Goal: Feedback & Contribution: Submit feedback/report problem

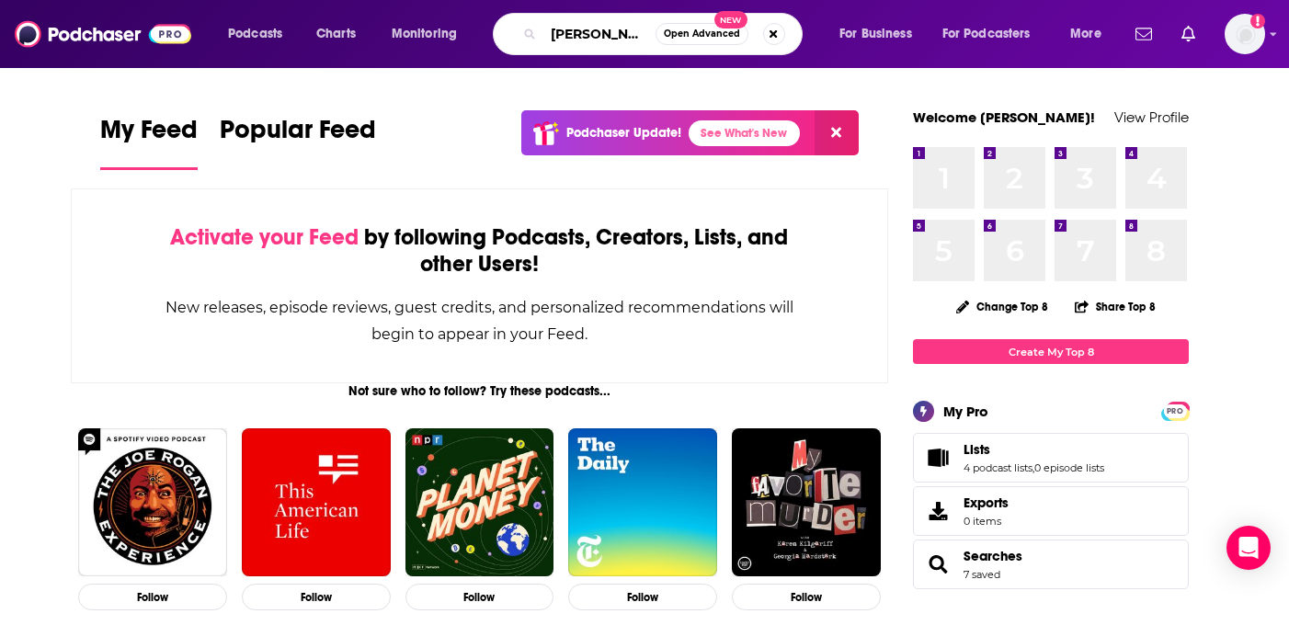
type input "[PERSON_NAME]"
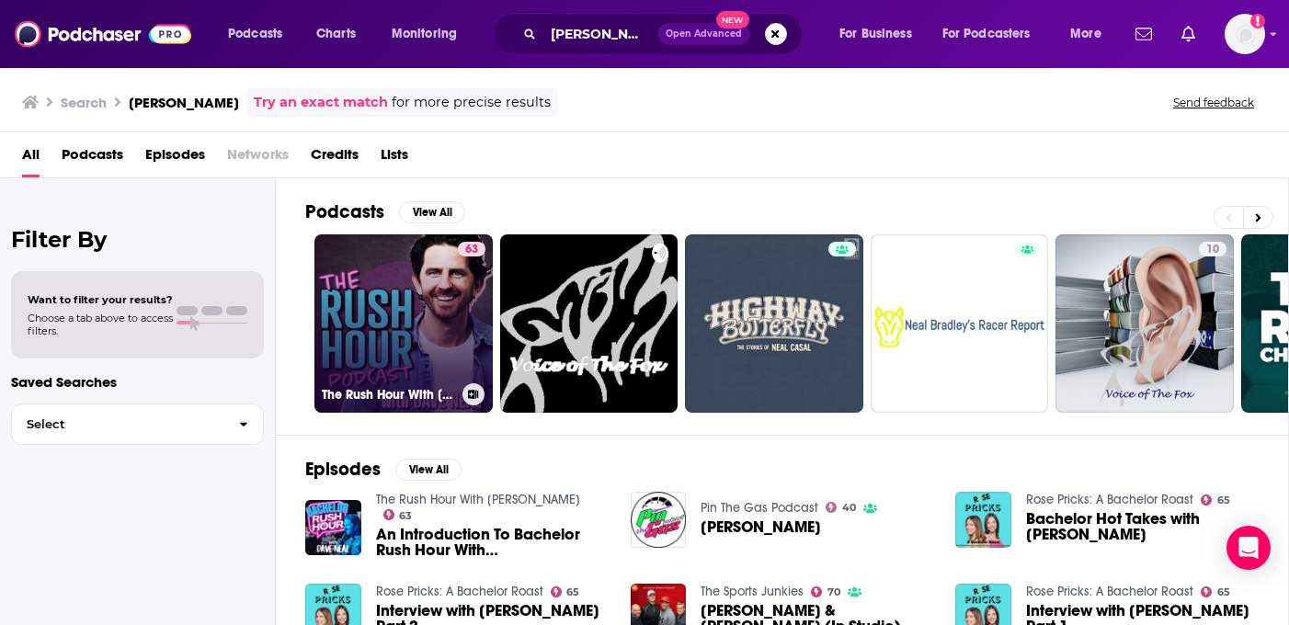
click at [442, 335] on link "63 The Rush Hour With [PERSON_NAME]" at bounding box center [404, 324] width 178 height 178
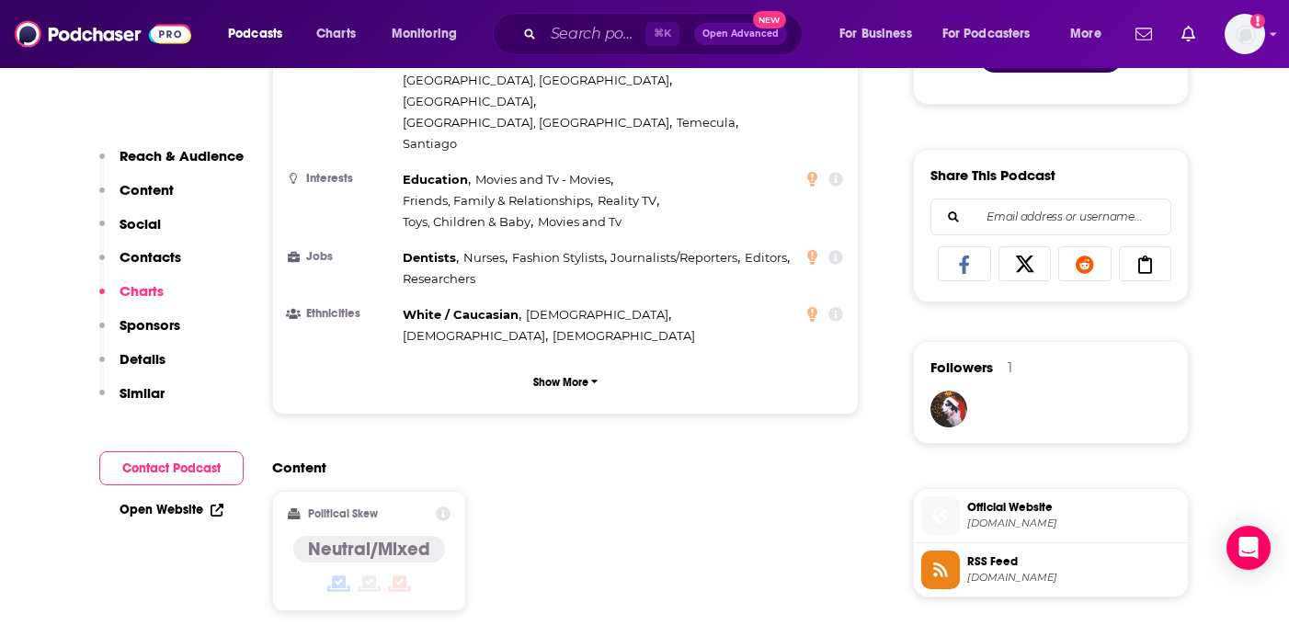
scroll to position [372, 0]
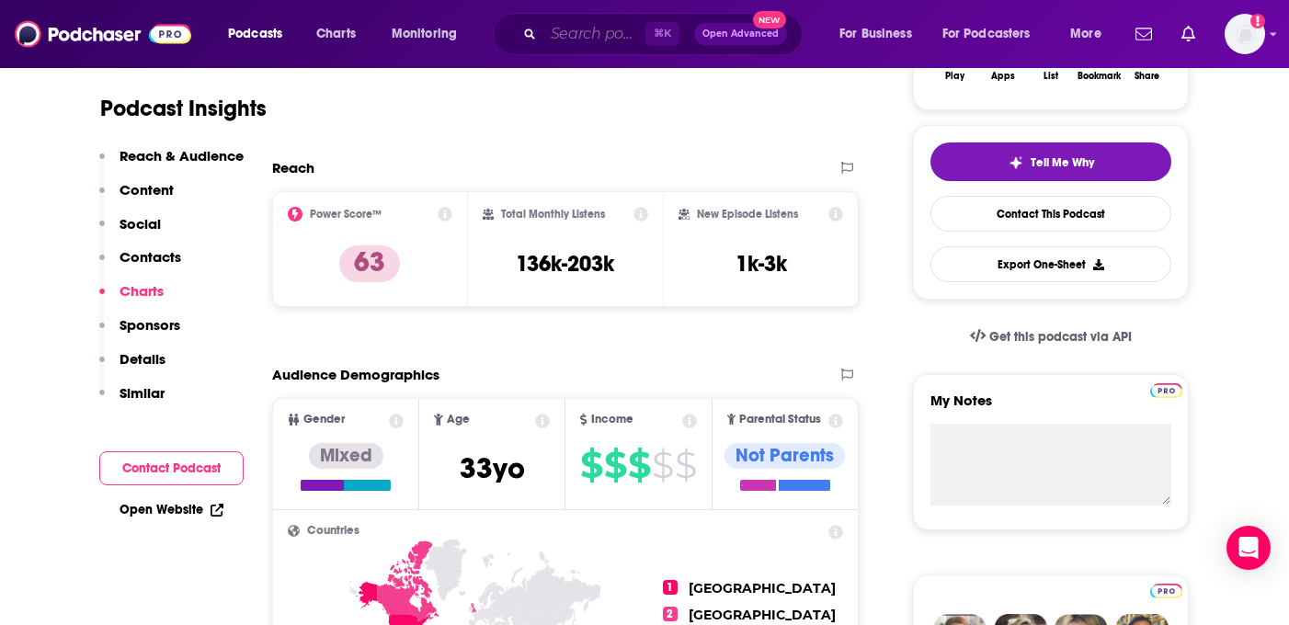
click at [594, 34] on input "Search podcasts, credits, & more..." at bounding box center [595, 33] width 102 height 29
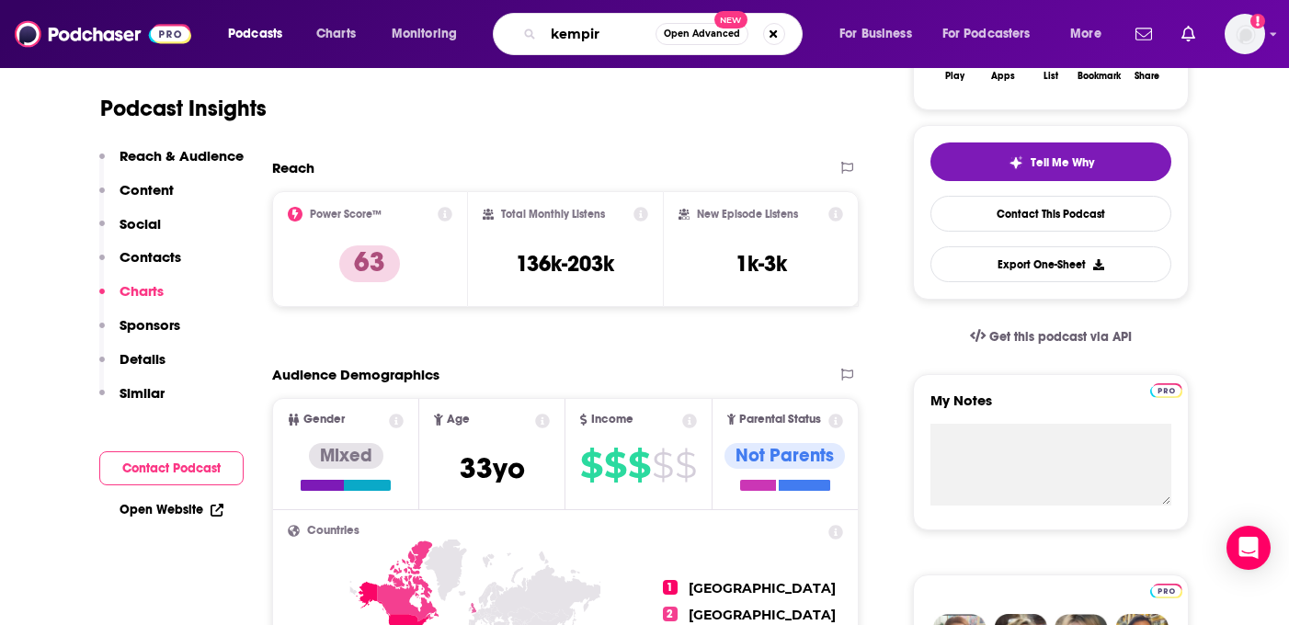
type input "kempire"
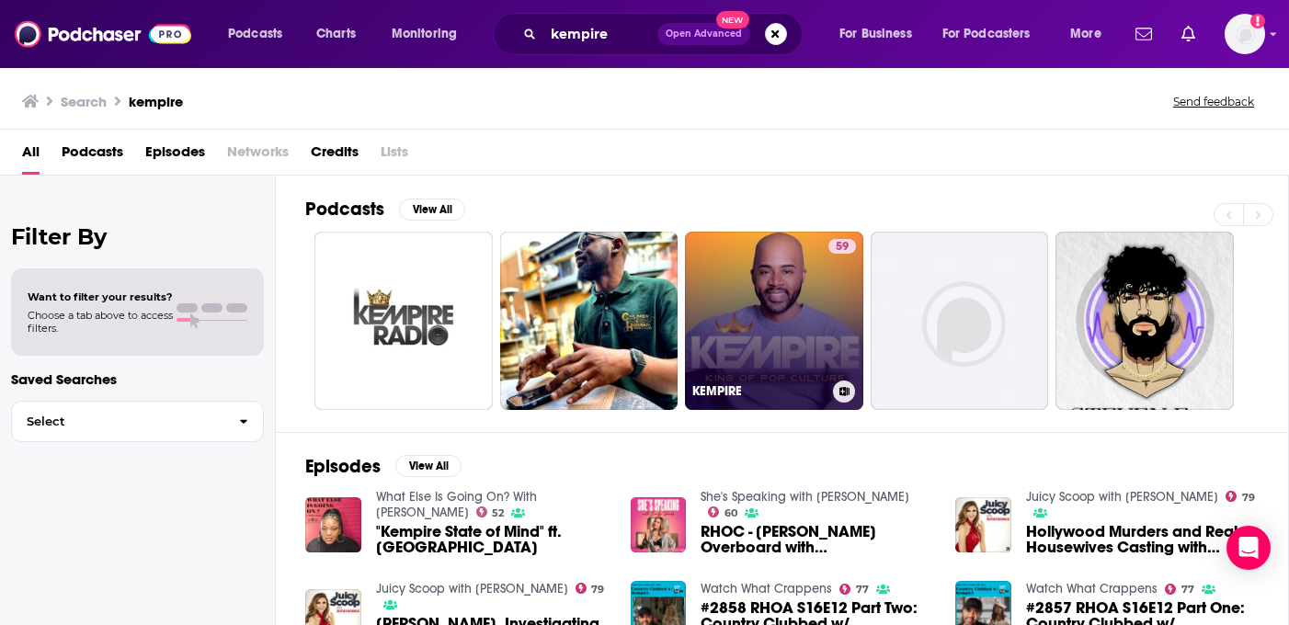
click at [794, 310] on link "59 KEMPIRE" at bounding box center [774, 321] width 178 height 178
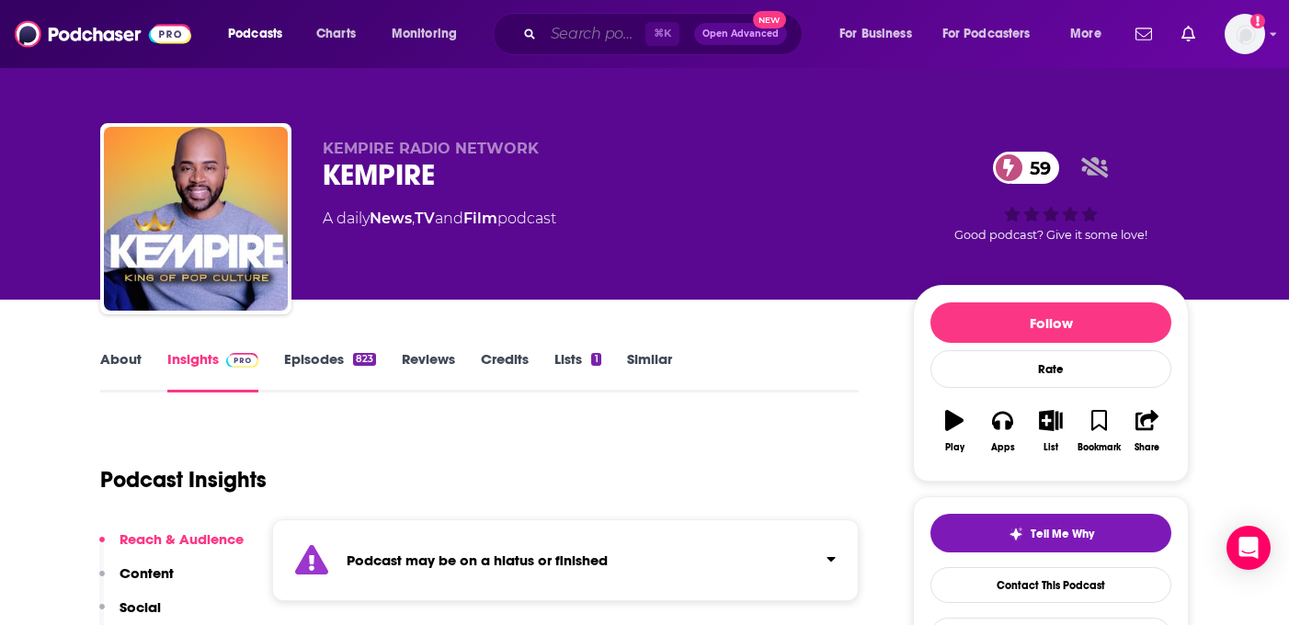
click at [588, 36] on input "Search podcasts, credits, & more..." at bounding box center [595, 33] width 102 height 29
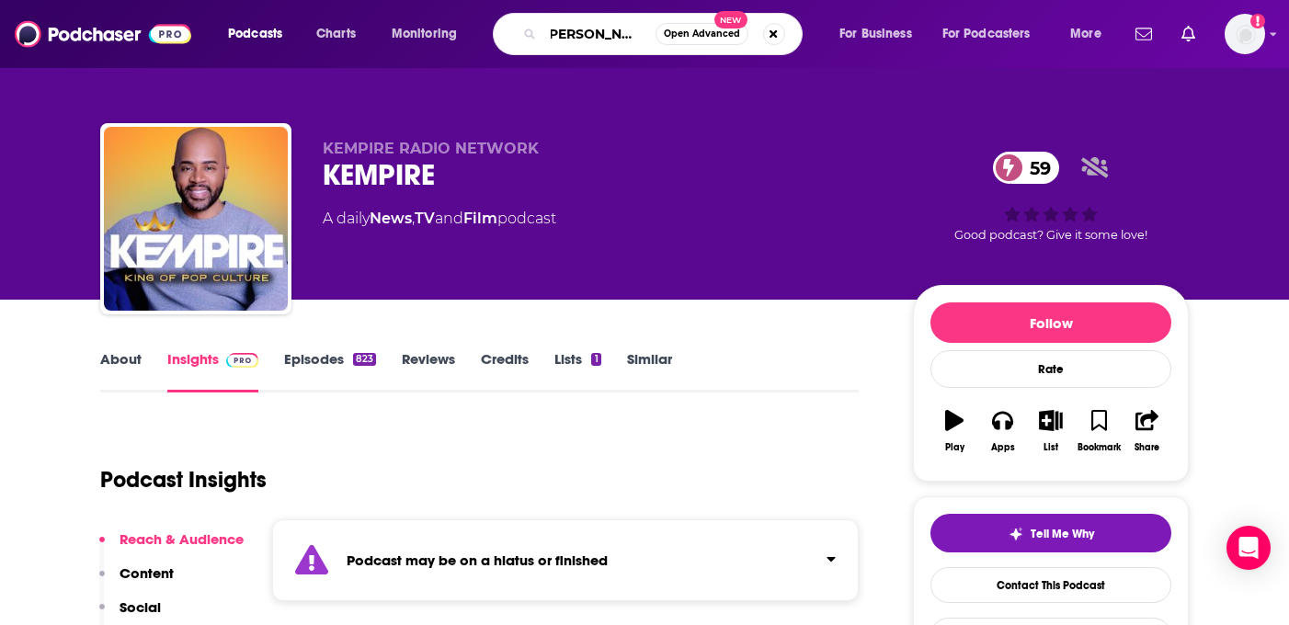
type input "[PERSON_NAME]"
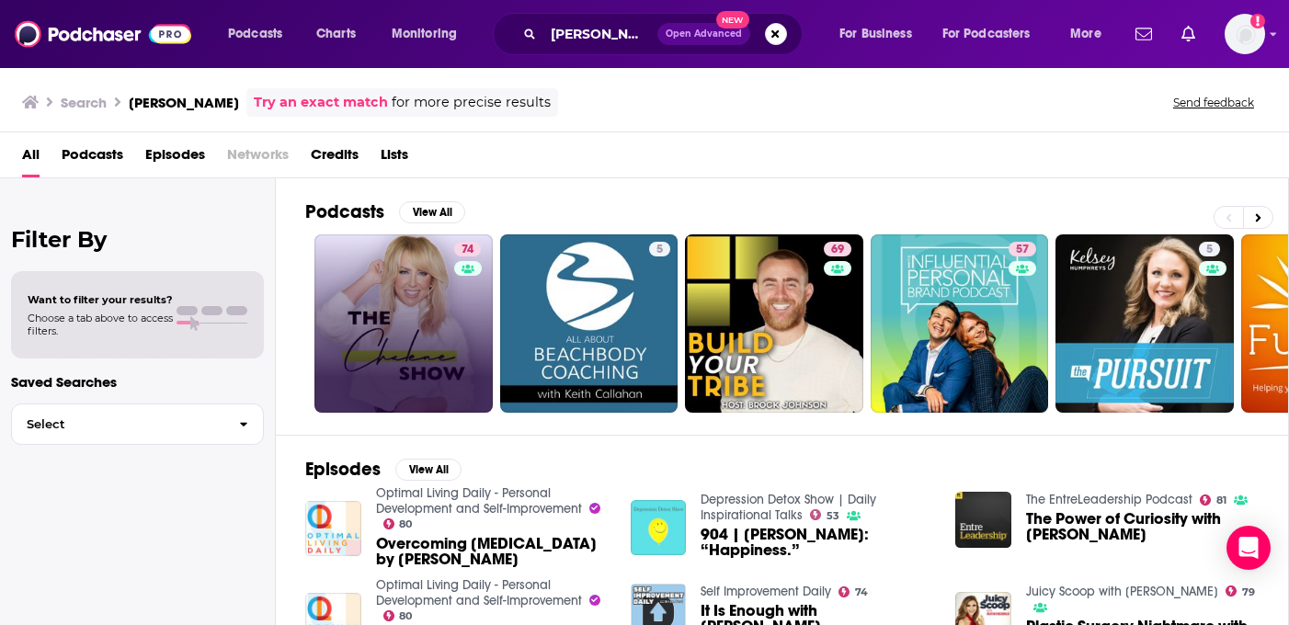
click at [436, 307] on link "74" at bounding box center [404, 324] width 178 height 178
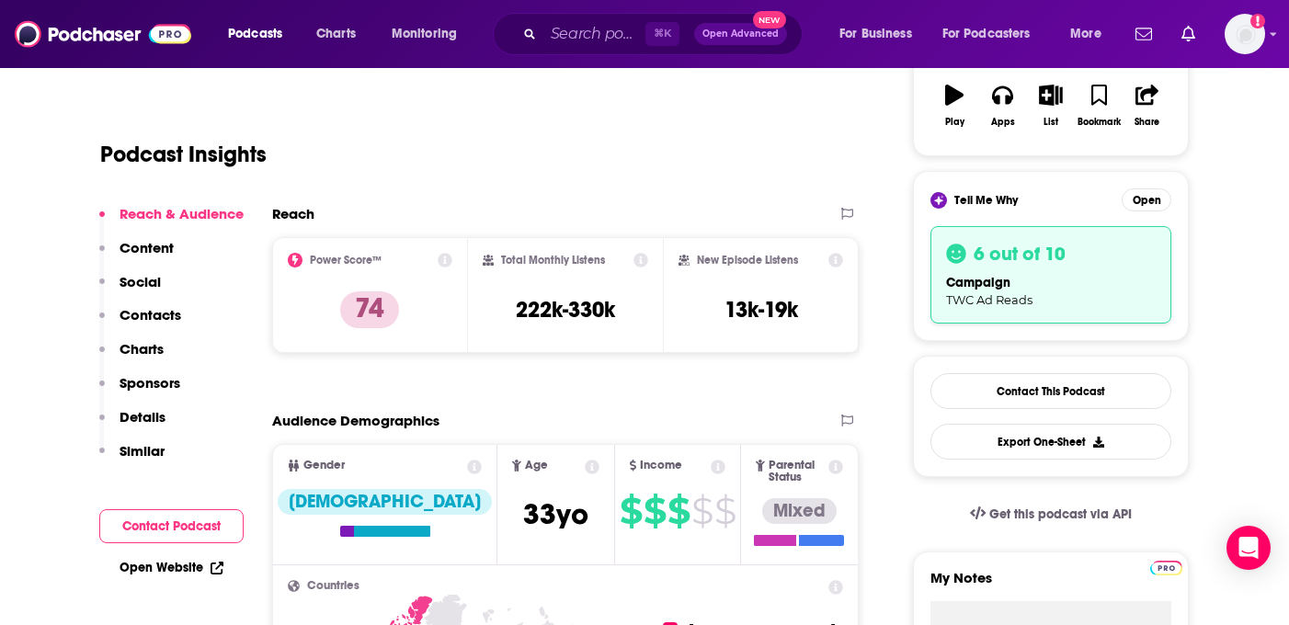
scroll to position [196, 0]
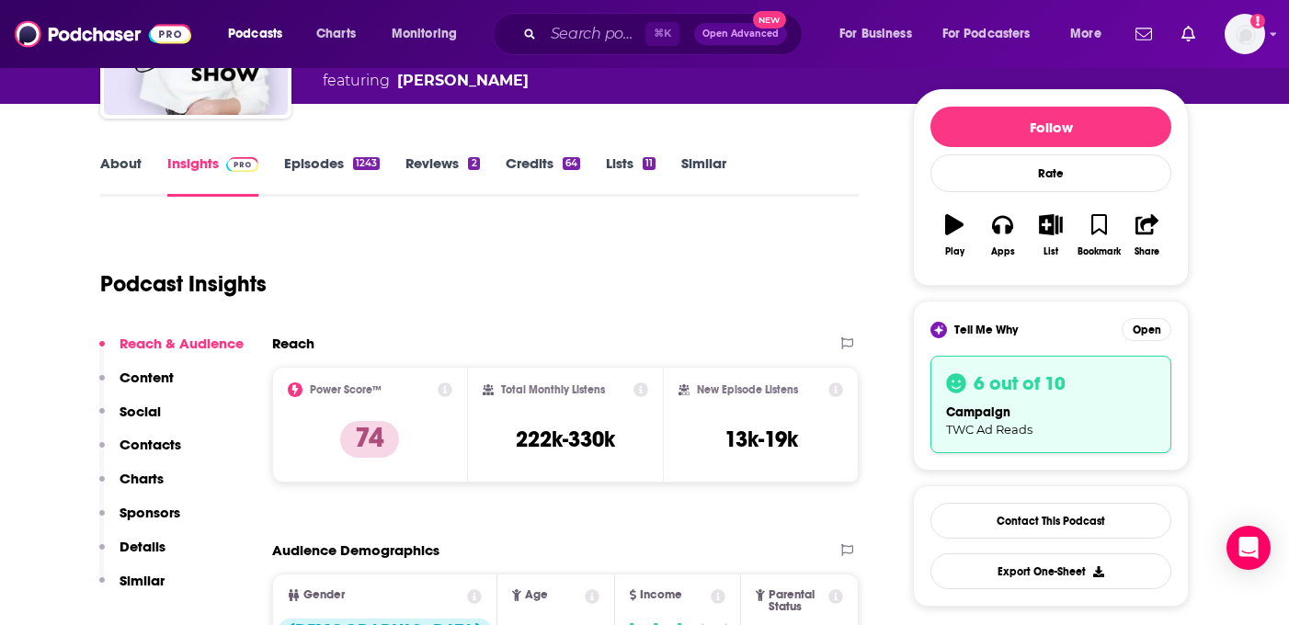
click at [341, 166] on link "Episodes 1243" at bounding box center [332, 175] width 96 height 42
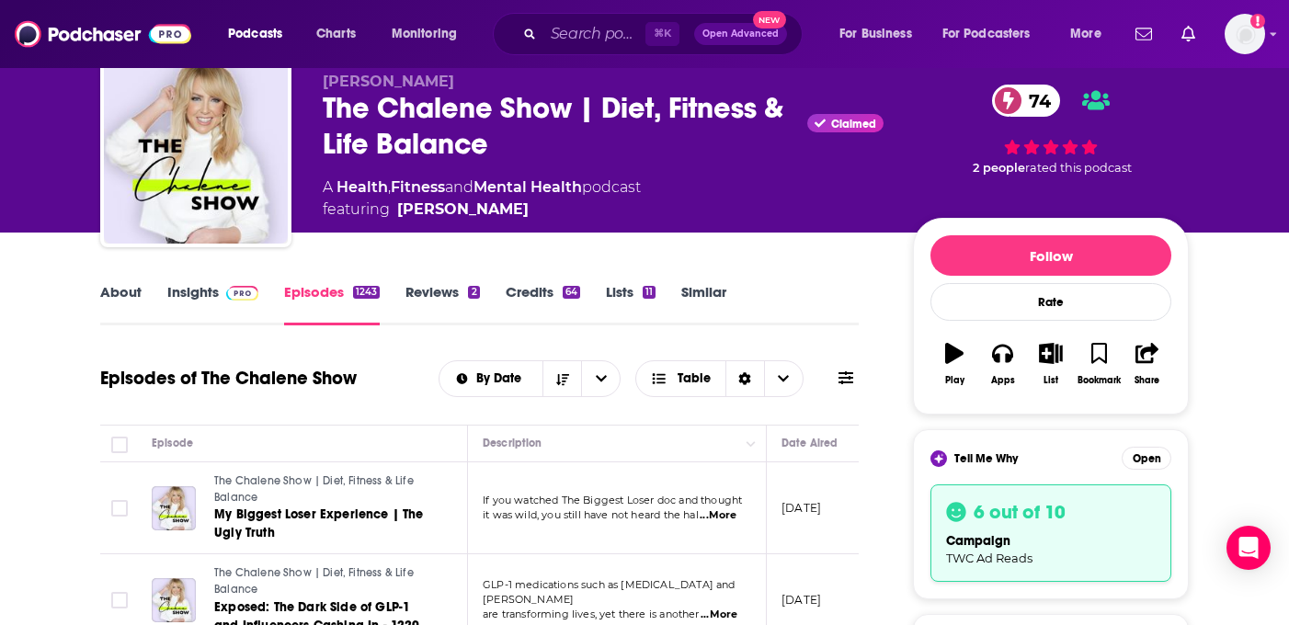
scroll to position [71, 0]
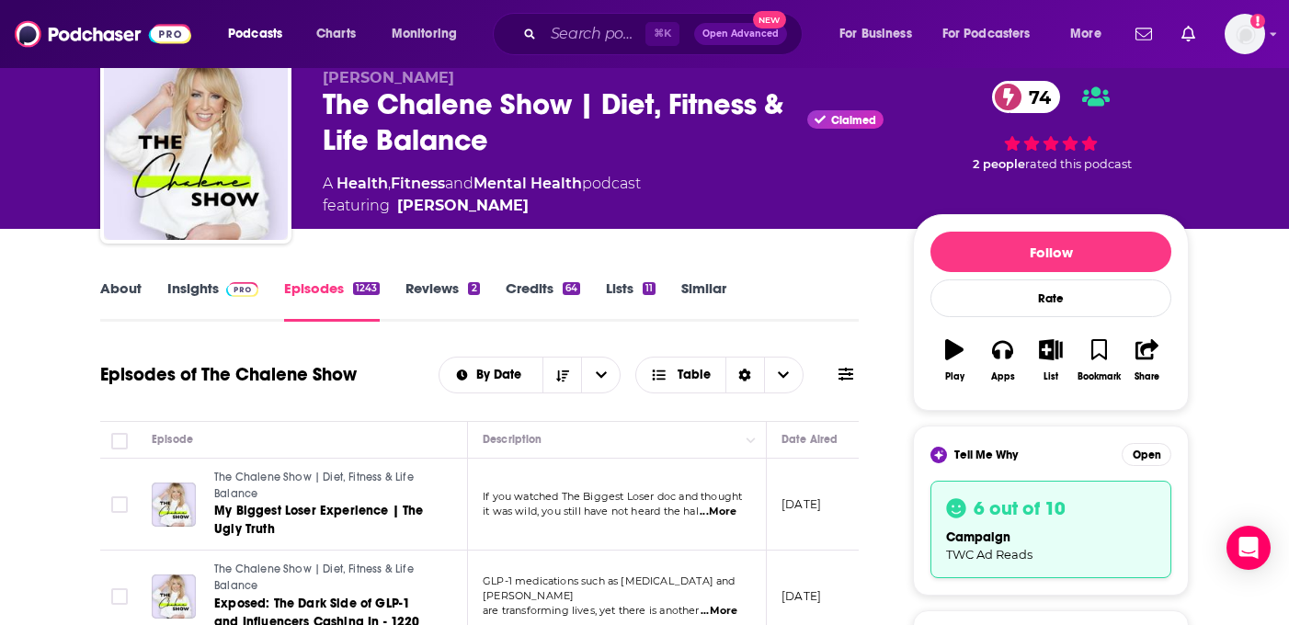
click at [194, 300] on link "Insights" at bounding box center [212, 301] width 91 height 42
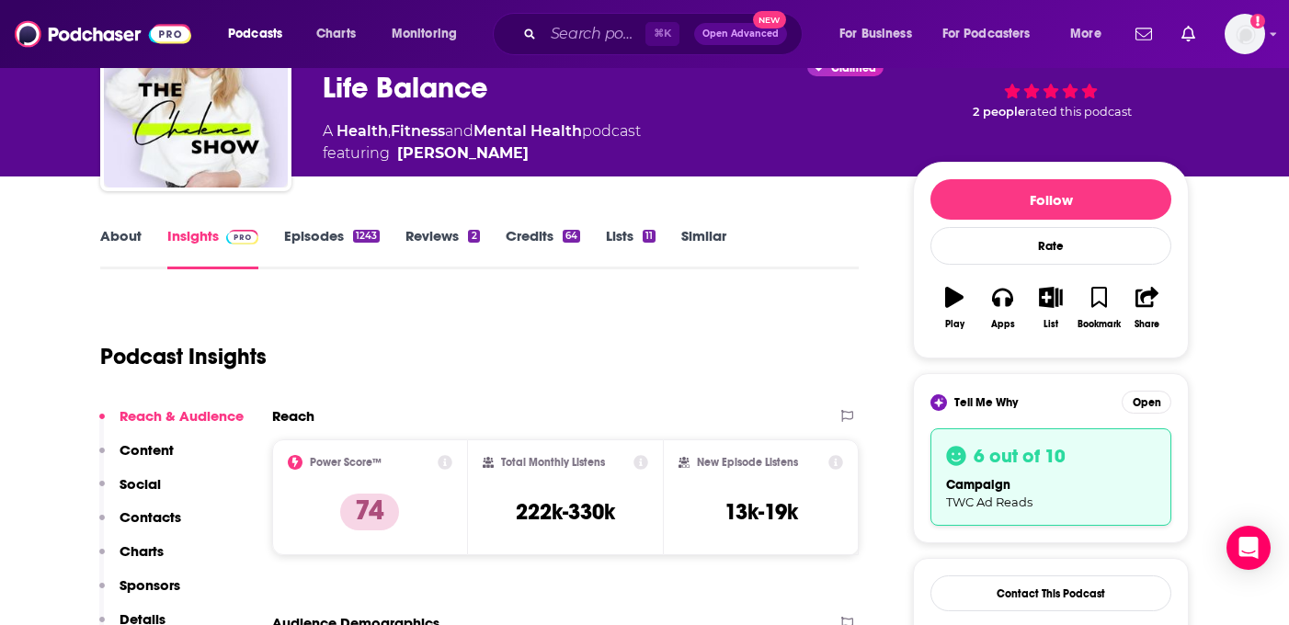
scroll to position [185, 0]
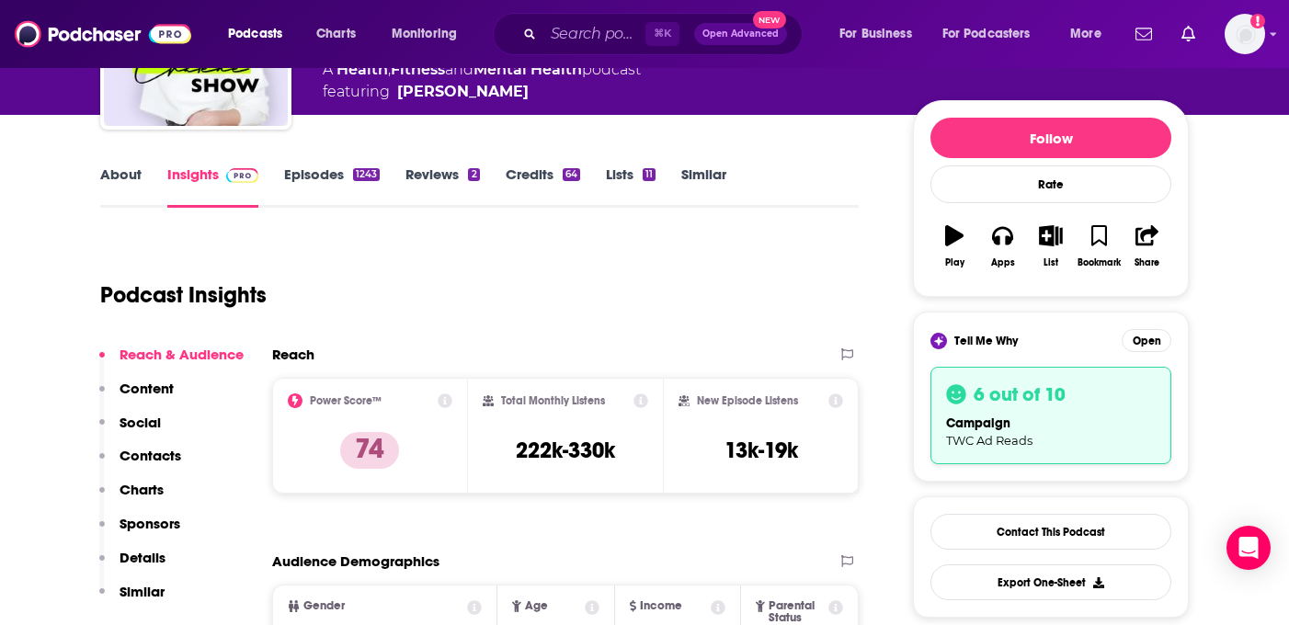
click at [310, 174] on link "Episodes 1243" at bounding box center [332, 187] width 96 height 42
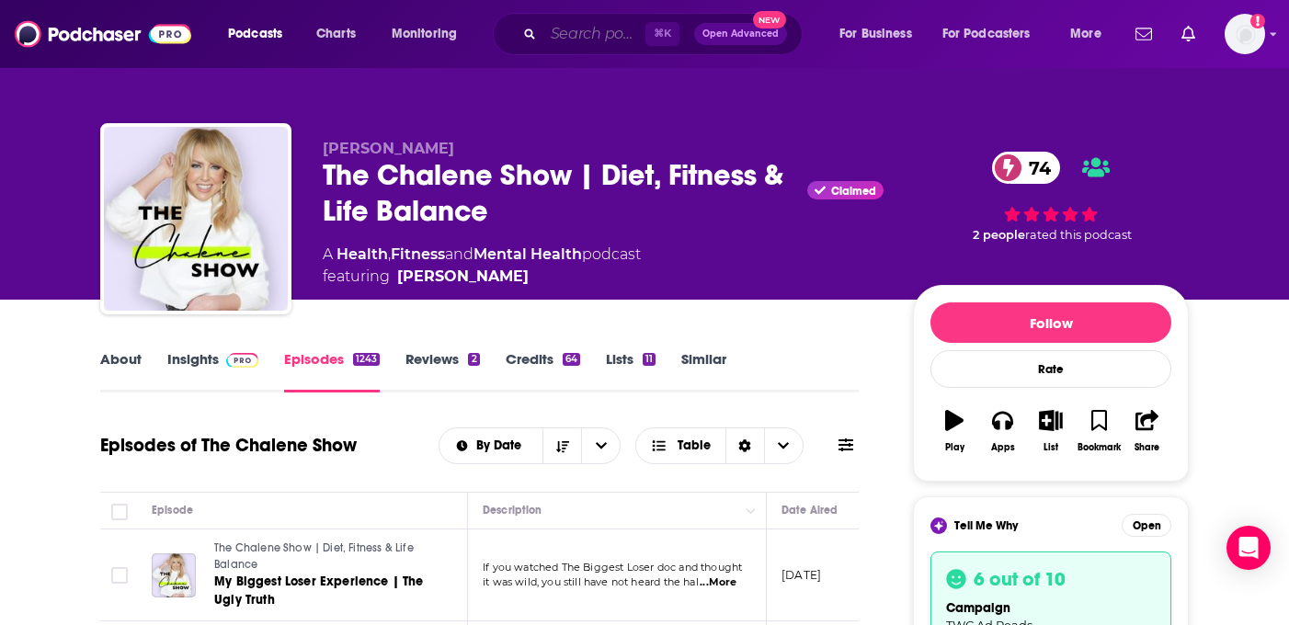
click at [578, 43] on input "Search podcasts, credits, & more..." at bounding box center [595, 33] width 102 height 29
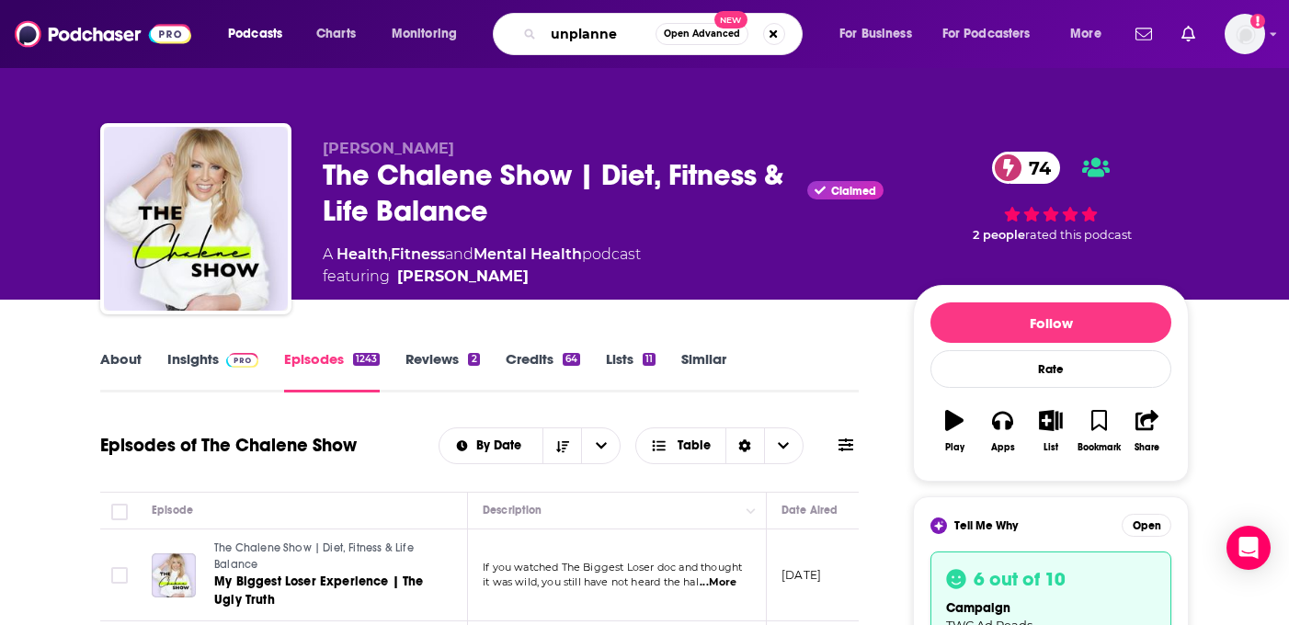
type input "unplanned"
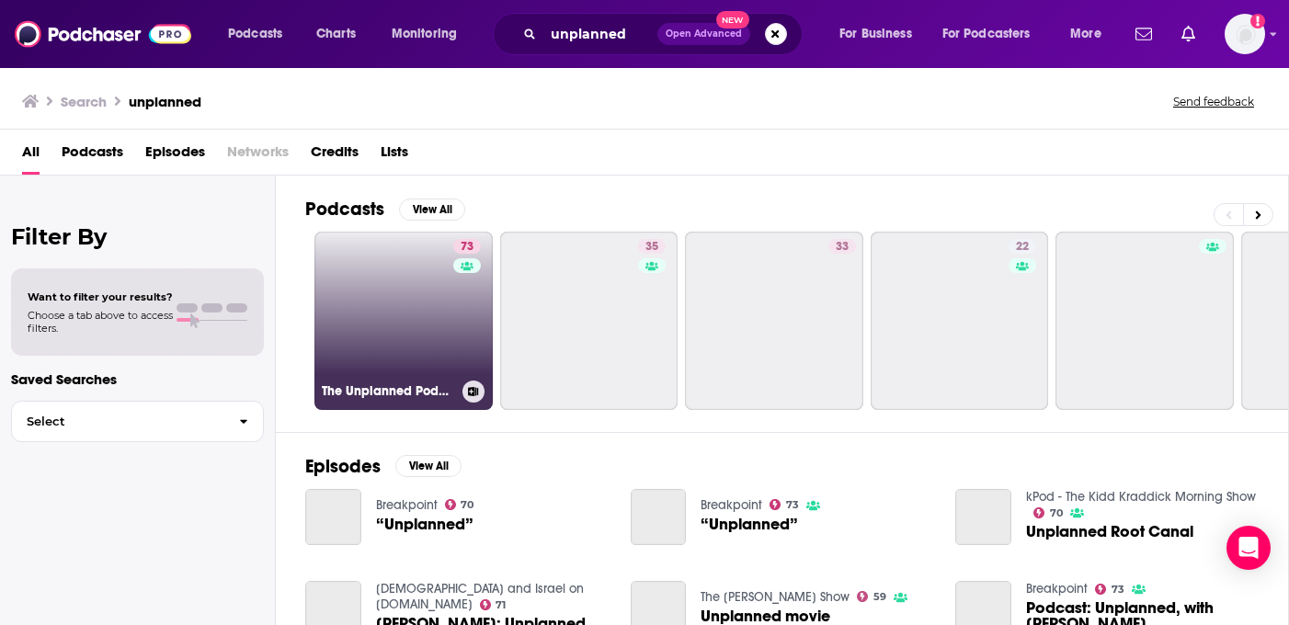
click at [395, 306] on link "73 The Unplanned Podcast with [PERSON_NAME] & [PERSON_NAME]" at bounding box center [404, 321] width 178 height 178
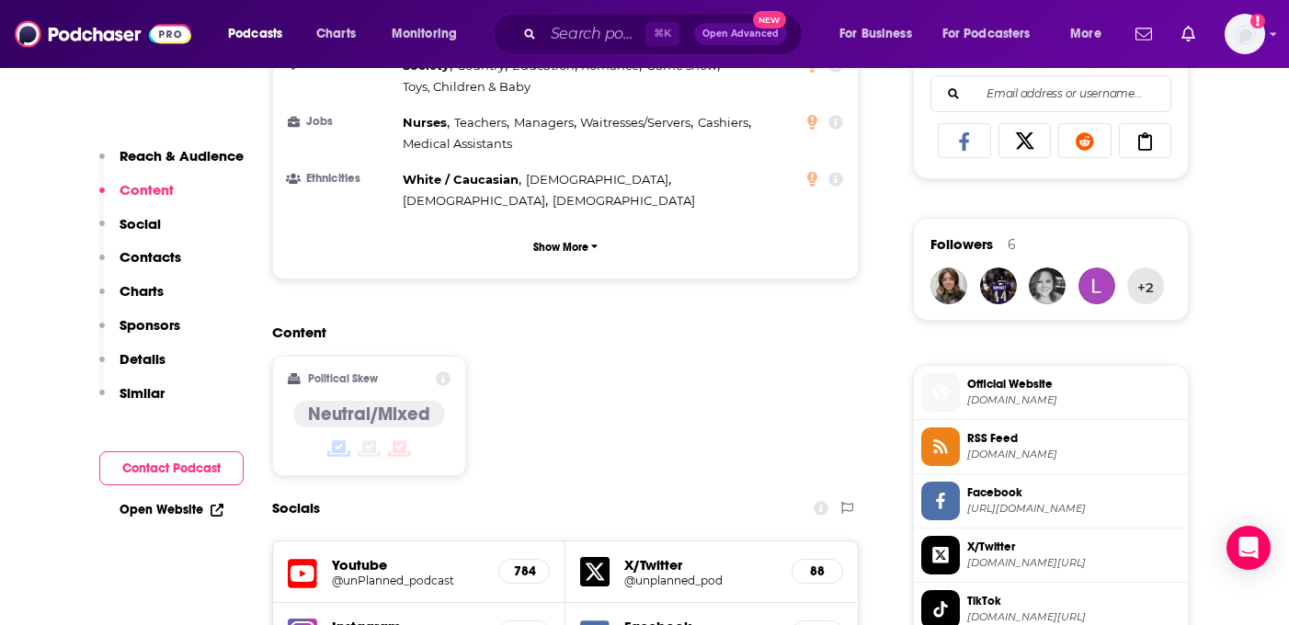
scroll to position [1198, 0]
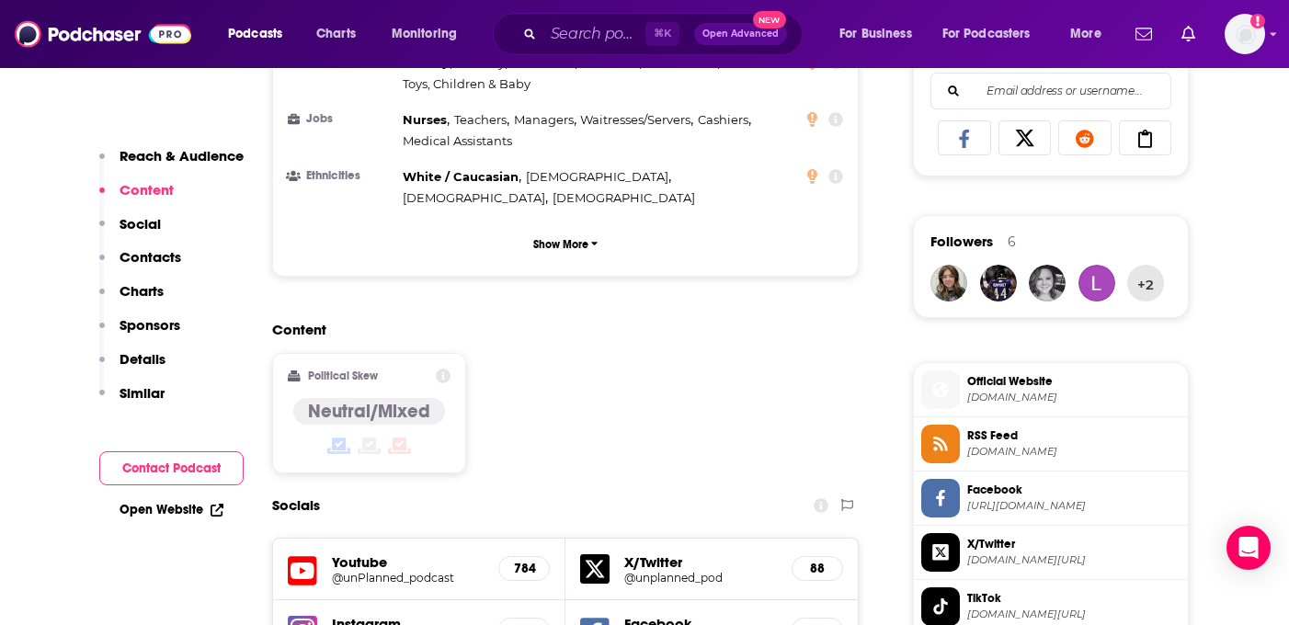
click at [367, 571] on h5 "@unPlanned_podcast" at bounding box center [408, 578] width 152 height 14
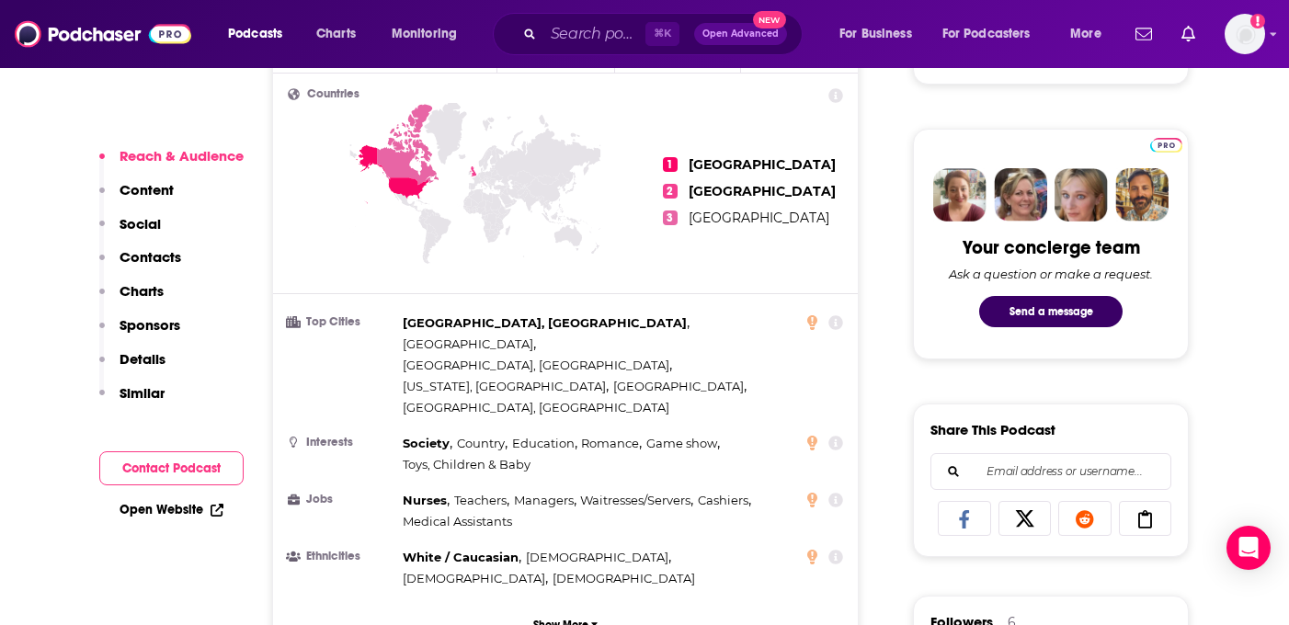
scroll to position [847, 0]
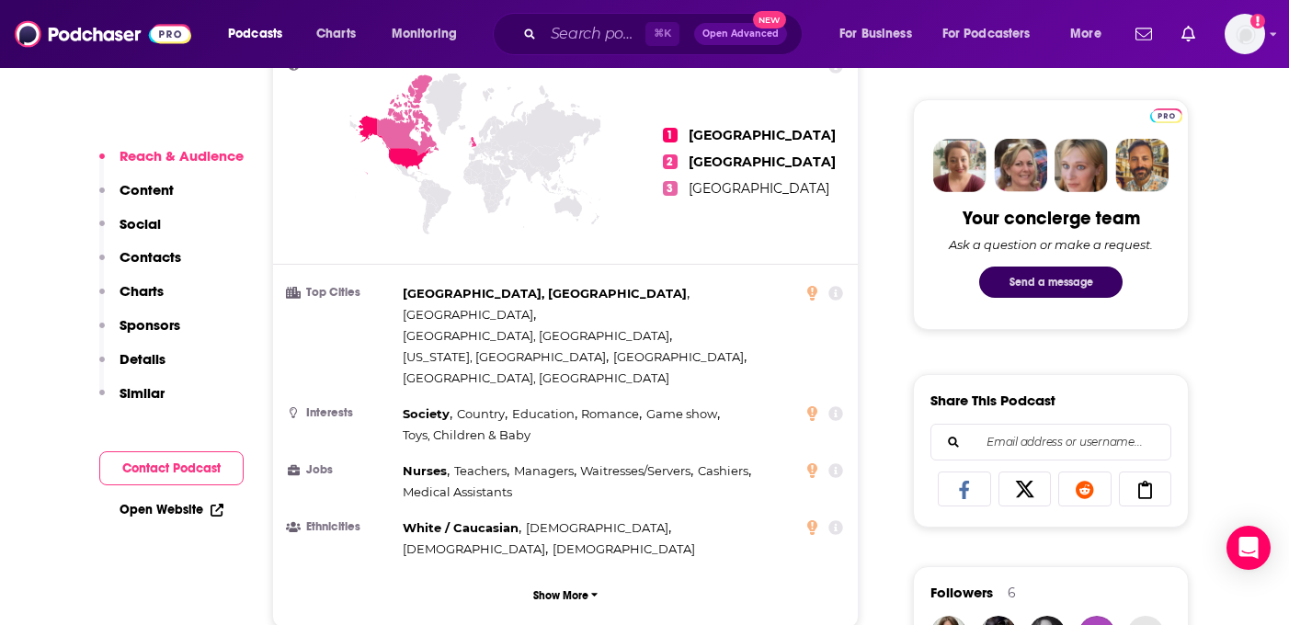
click at [1047, 285] on button "Send a message" at bounding box center [1050, 282] width 143 height 31
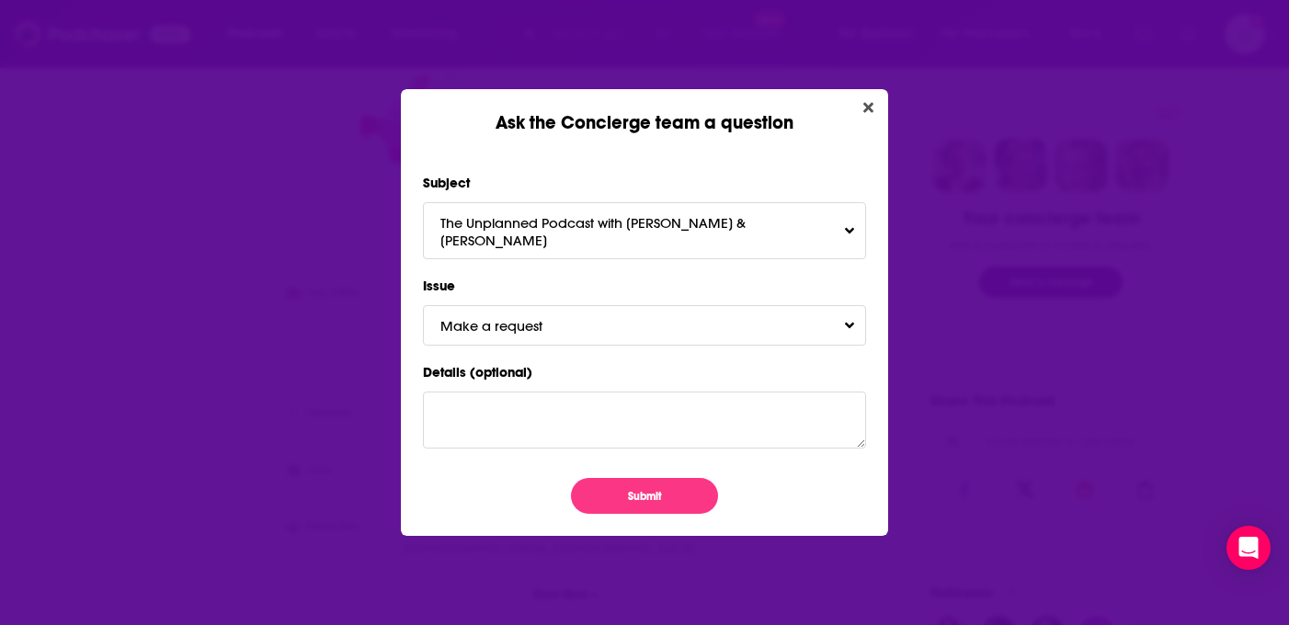
scroll to position [0, 0]
click at [573, 321] on span "Make a request" at bounding box center [510, 325] width 139 height 17
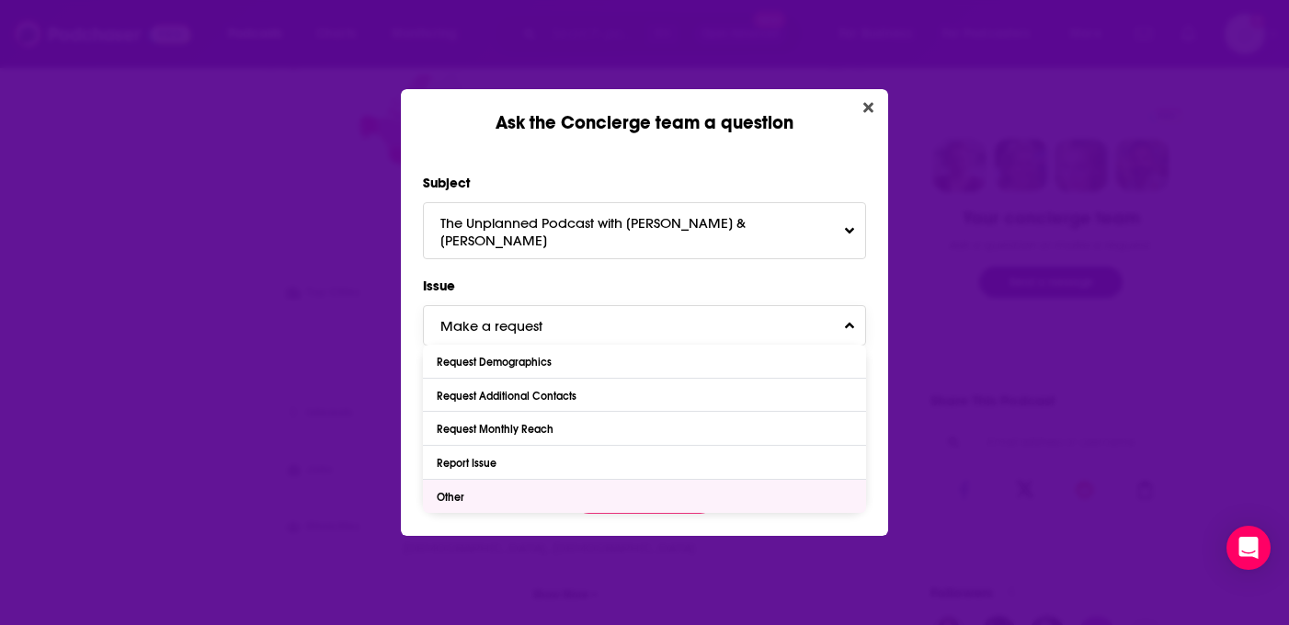
click at [503, 480] on div "Other" at bounding box center [644, 496] width 443 height 33
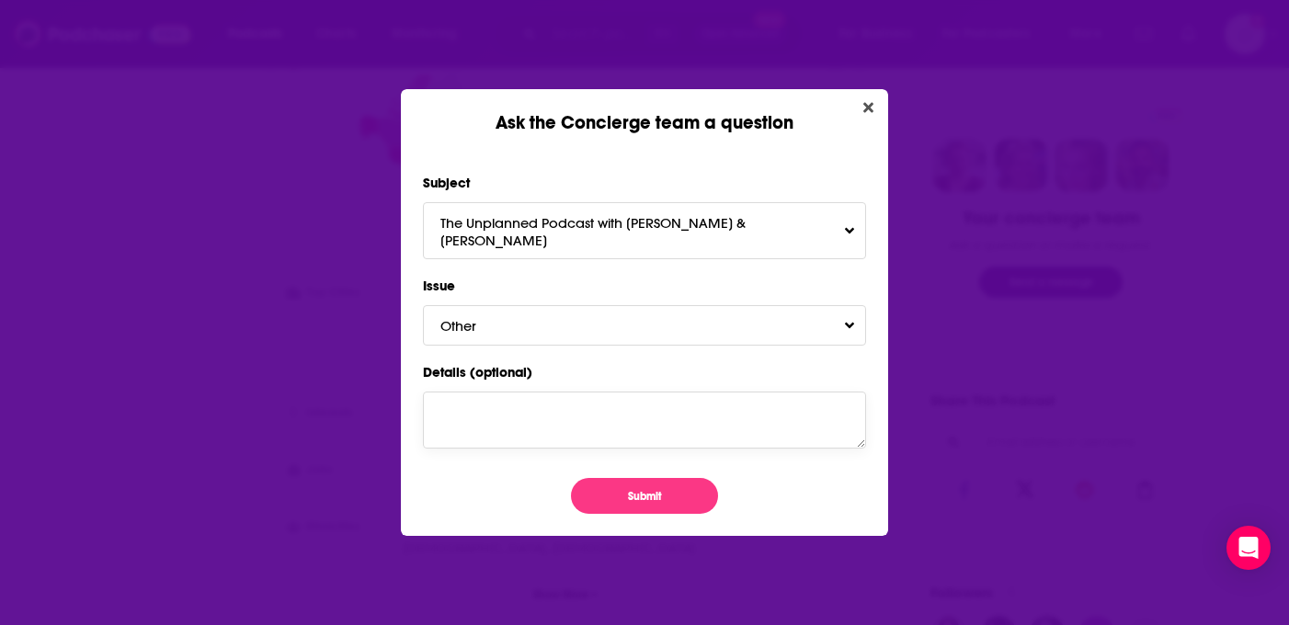
click at [508, 406] on textarea "Details (optional)" at bounding box center [644, 420] width 443 height 57
paste textarea "[URL][DOMAIN_NAME]"
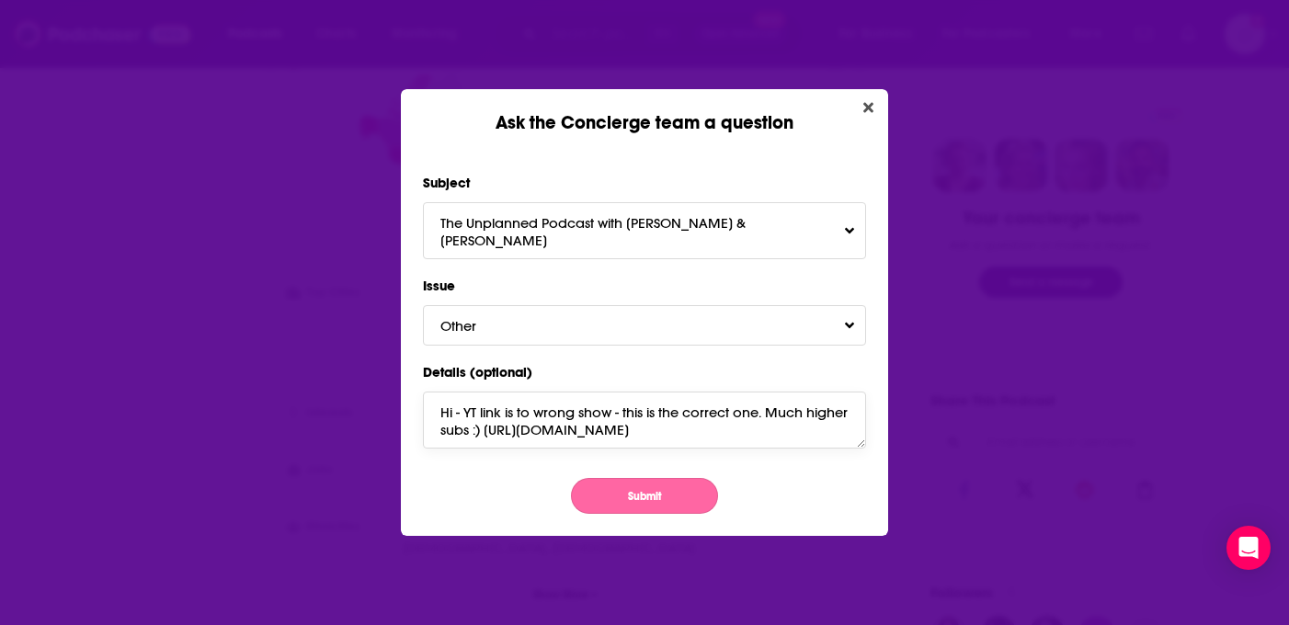
type textarea "Hi - YT link is to wrong show - this is the correct one. Much higher subs :) [U…"
click at [624, 493] on button "Submit" at bounding box center [644, 496] width 147 height 36
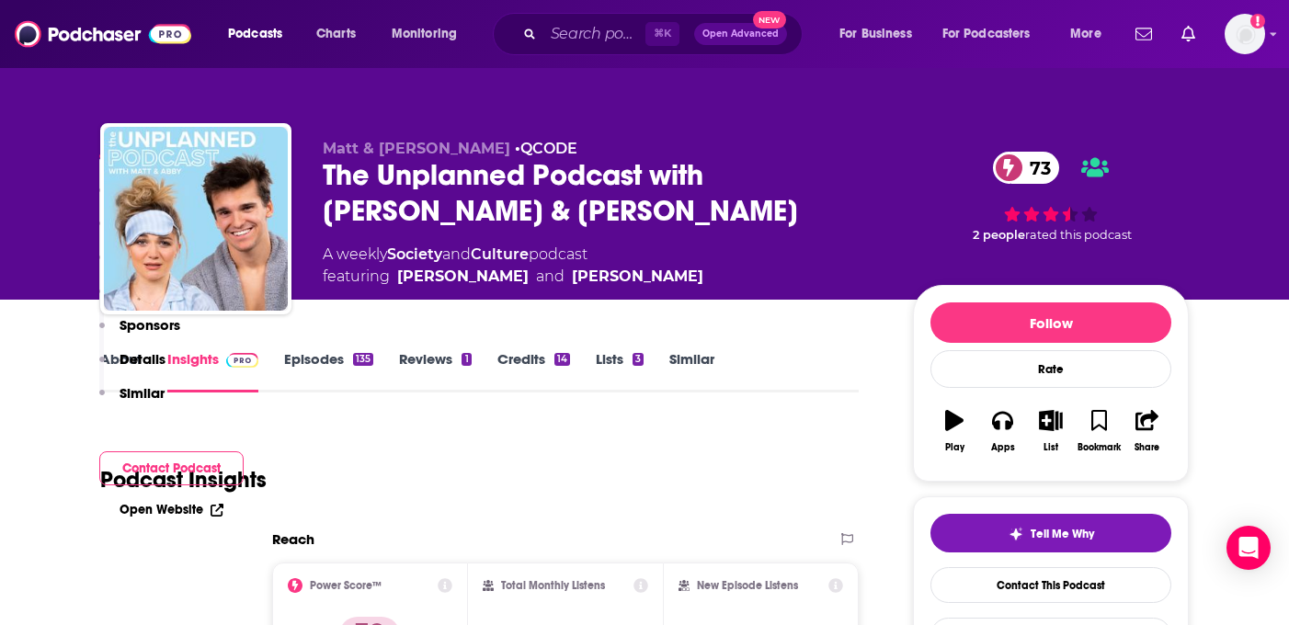
scroll to position [847, 0]
